Goal: Task Accomplishment & Management: Complete application form

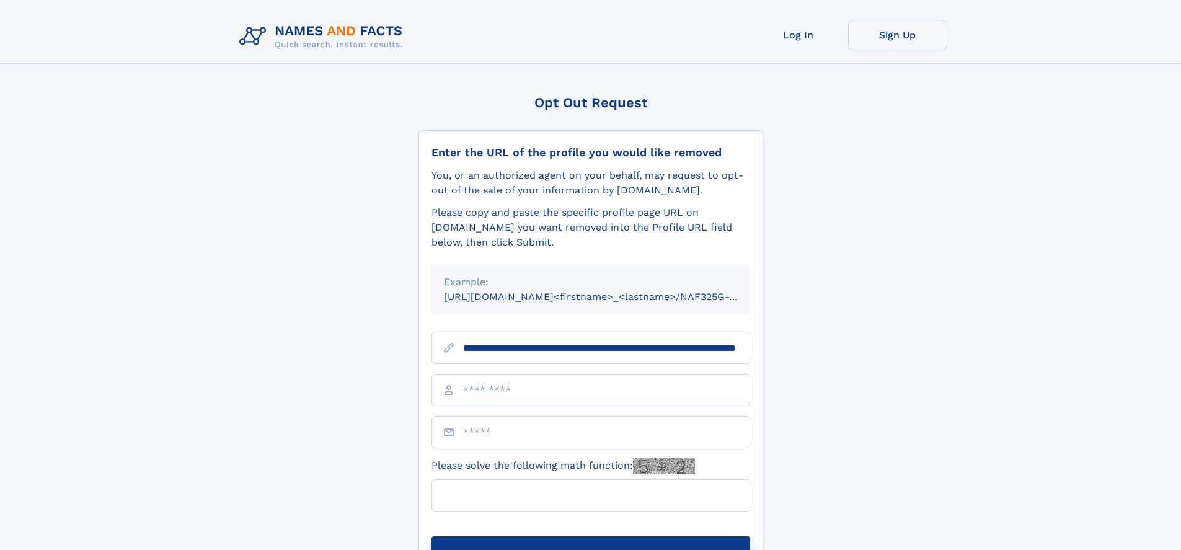
scroll to position [0, 130]
type input "**********"
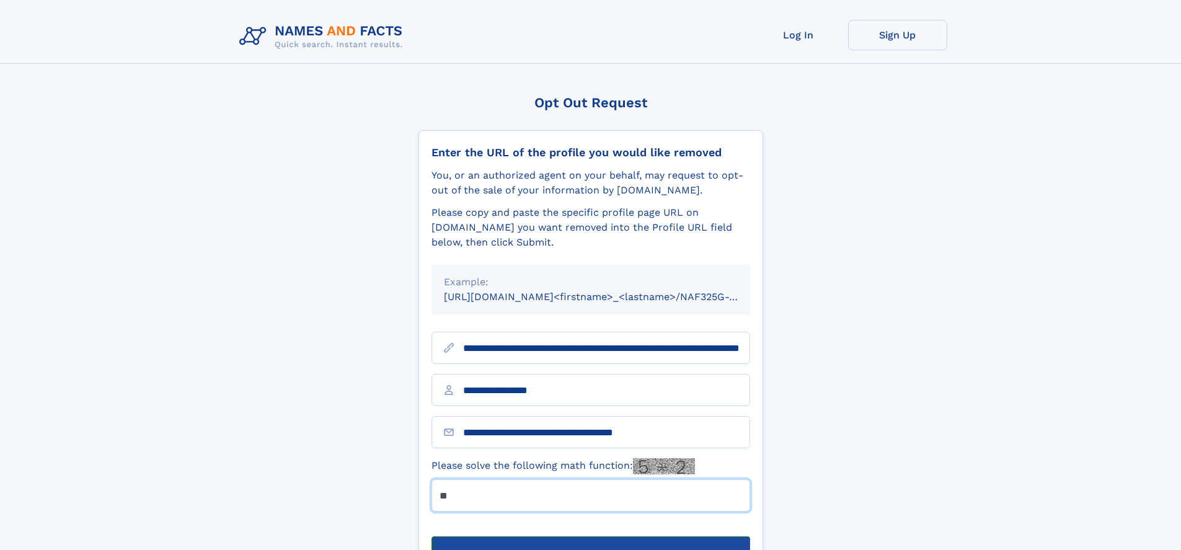
type input "**"
click at [590, 536] on button "Submit Opt Out Request" at bounding box center [590, 556] width 319 height 40
